Goal: Information Seeking & Learning: Understand process/instructions

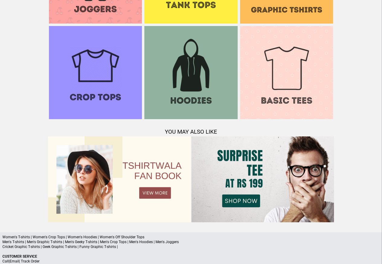
scroll to position [583, 0]
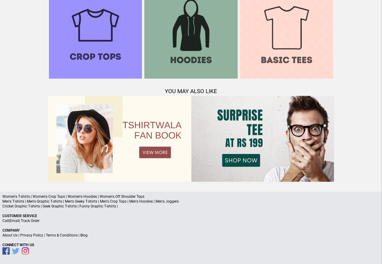
click at [67, 236] on link "Terms & Conditions" at bounding box center [62, 235] width 32 height 4
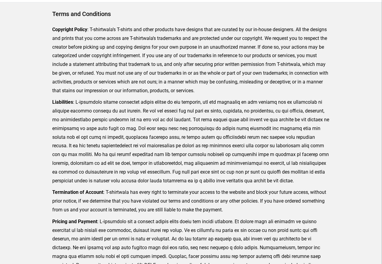
scroll to position [148, 0]
